Goal: Task Accomplishment & Management: Manage account settings

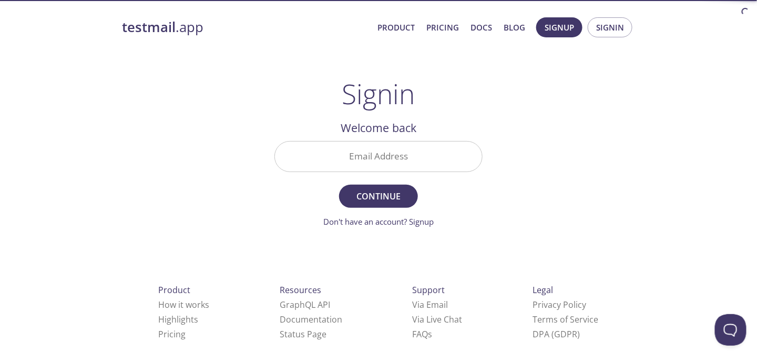
click at [371, 157] on input "Email Address" at bounding box center [378, 156] width 207 height 30
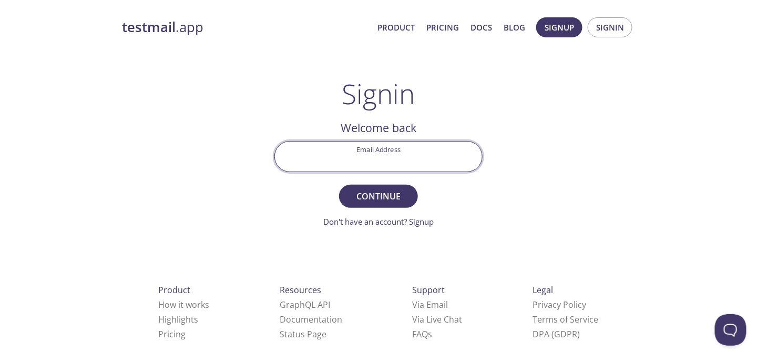
type input "[EMAIL_ADDRESS][DOMAIN_NAME]"
click at [381, 189] on span "Continue" at bounding box center [379, 196] width 56 height 15
click at [445, 154] on input "Signin Security Code" at bounding box center [378, 156] width 207 height 30
paste input "1G2T8RY"
type input "1G2T8RY"
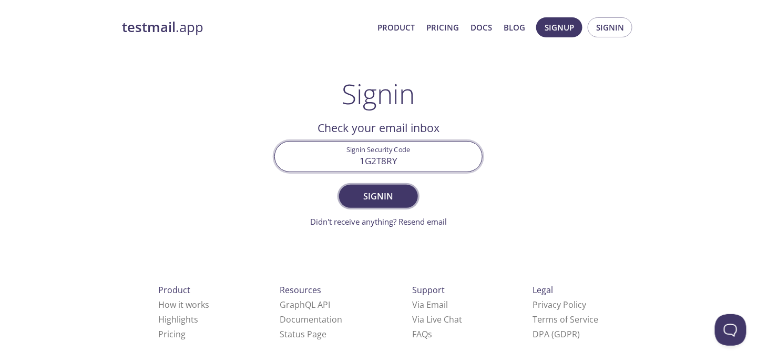
click at [378, 200] on span "Signin" at bounding box center [379, 196] width 56 height 15
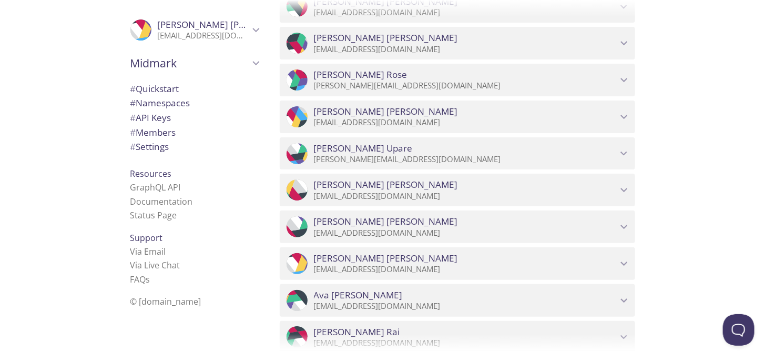
scroll to position [1997, 0]
